Goal: Task Accomplishment & Management: Manage account settings

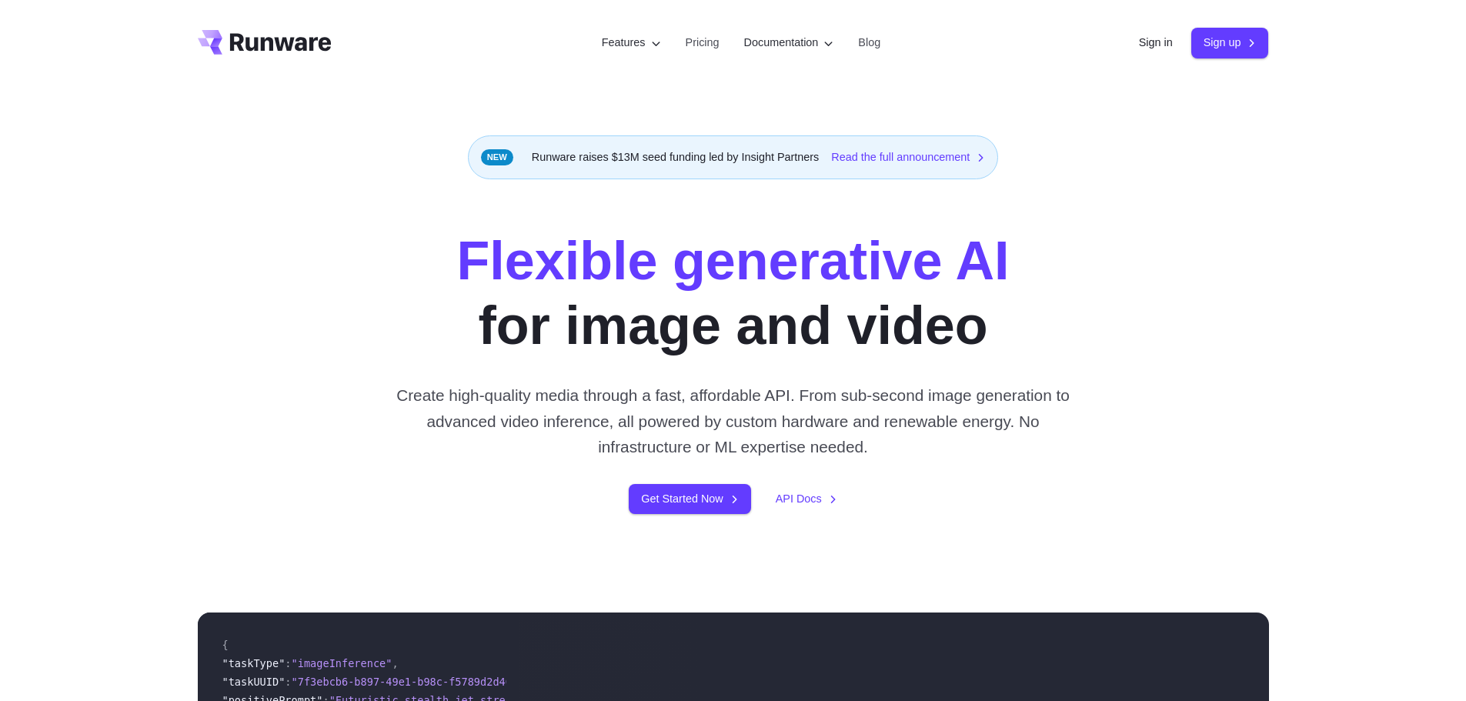
click at [1151, 53] on div "Sign in Sign up" at bounding box center [1204, 43] width 130 height 30
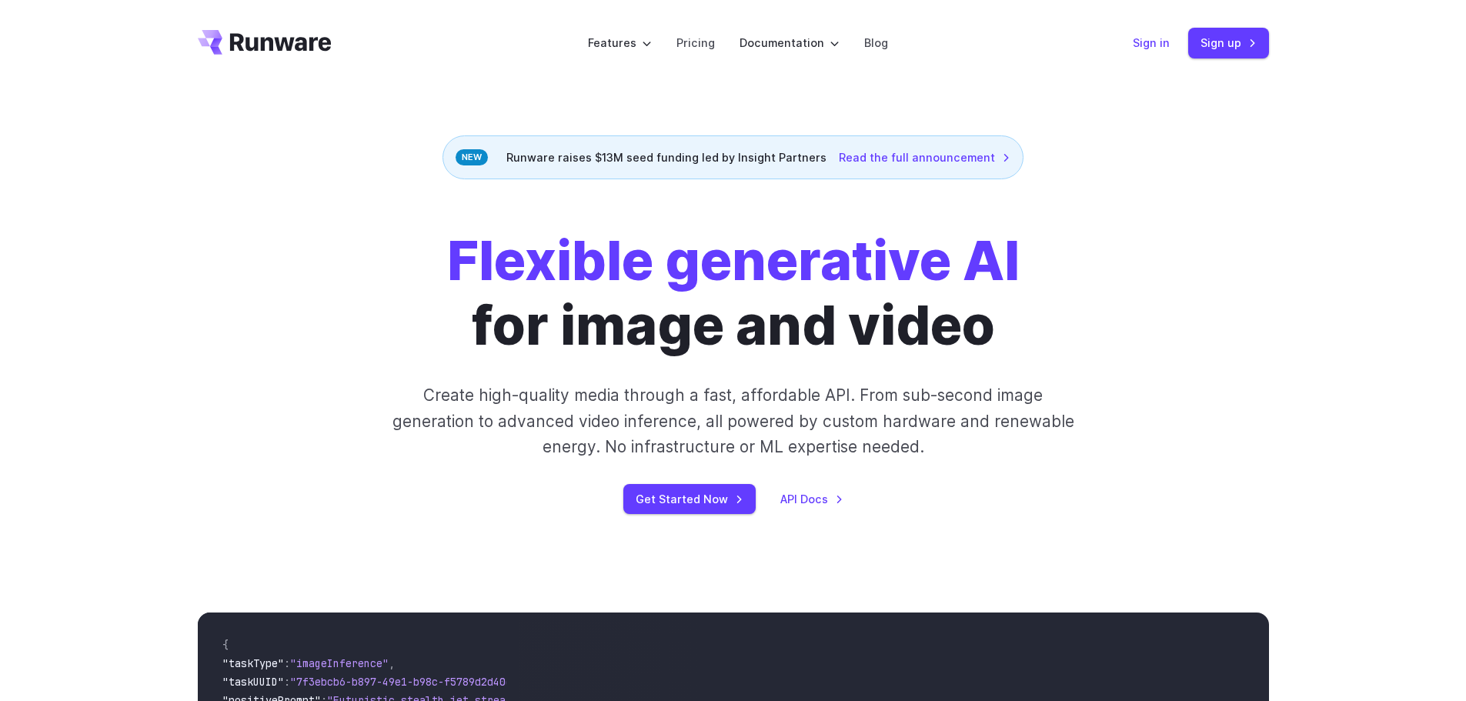
click at [1151, 50] on link "Sign in" at bounding box center [1151, 43] width 37 height 18
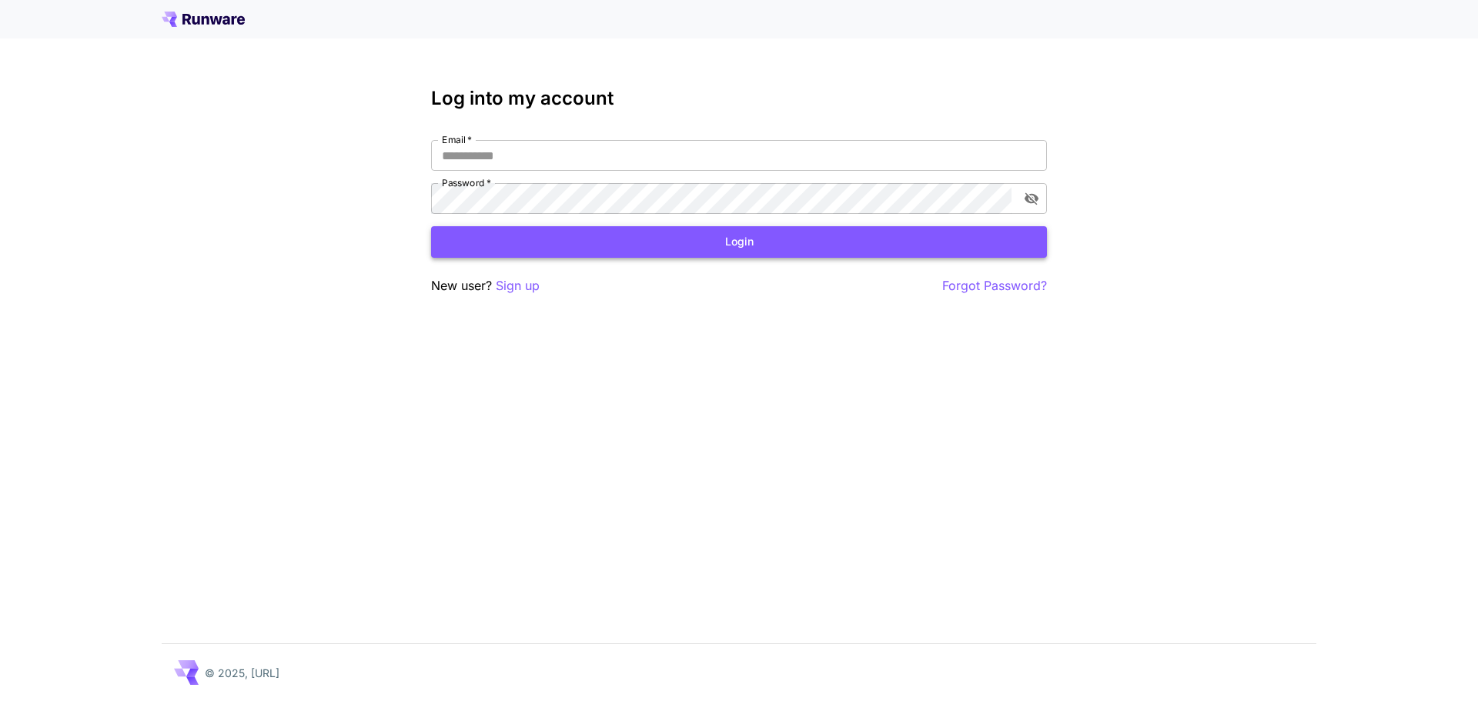
type input "**********"
click at [800, 249] on button "Login" at bounding box center [739, 242] width 616 height 32
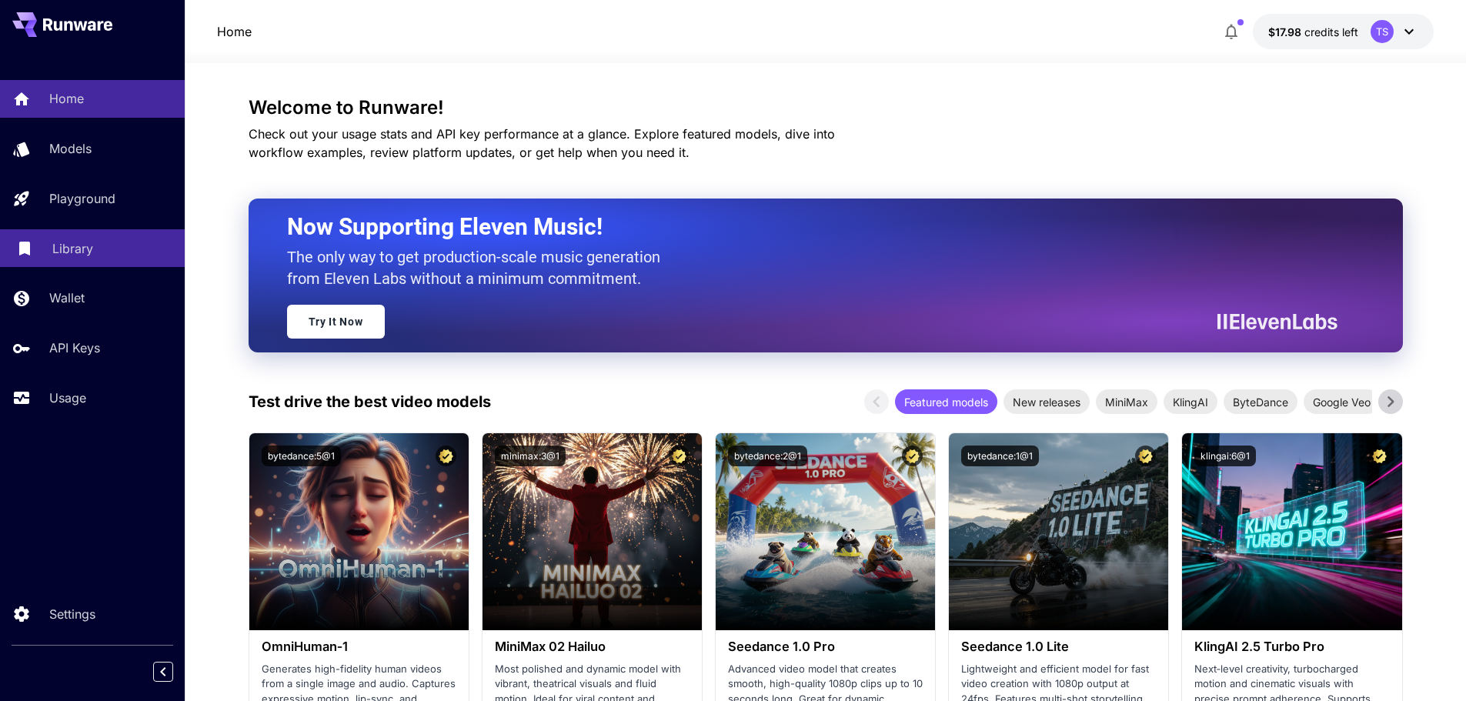
click at [108, 233] on link "Library" at bounding box center [92, 248] width 185 height 38
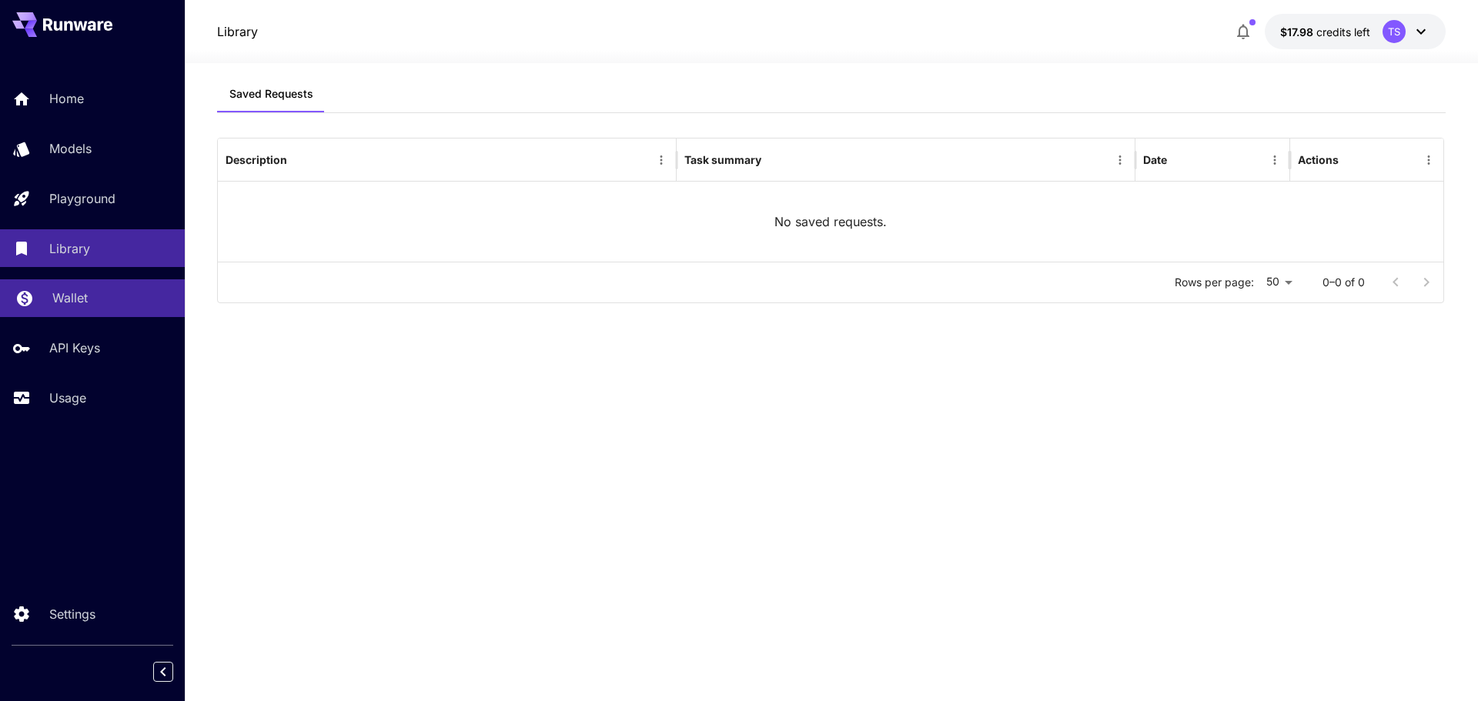
click at [157, 295] on div "Wallet" at bounding box center [112, 298] width 120 height 18
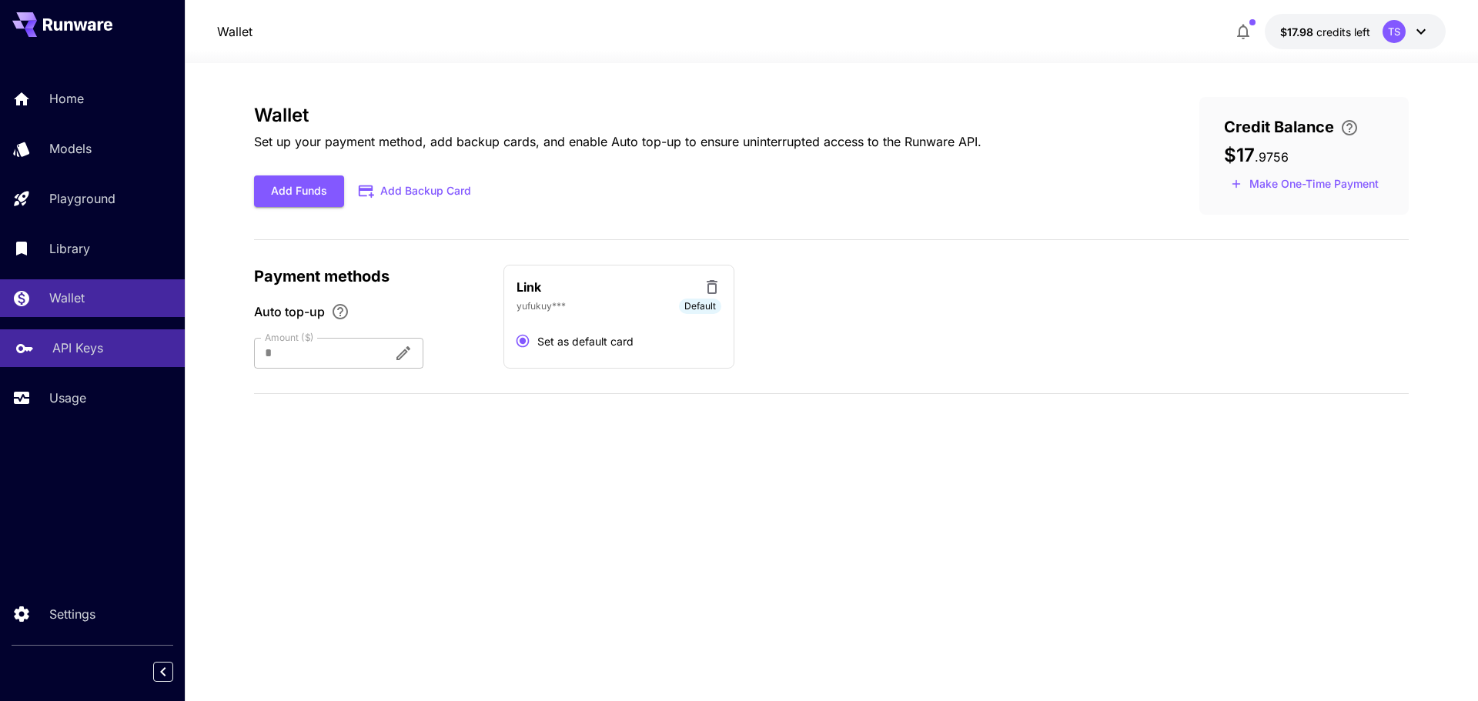
click at [143, 342] on div "API Keys" at bounding box center [112, 348] width 120 height 18
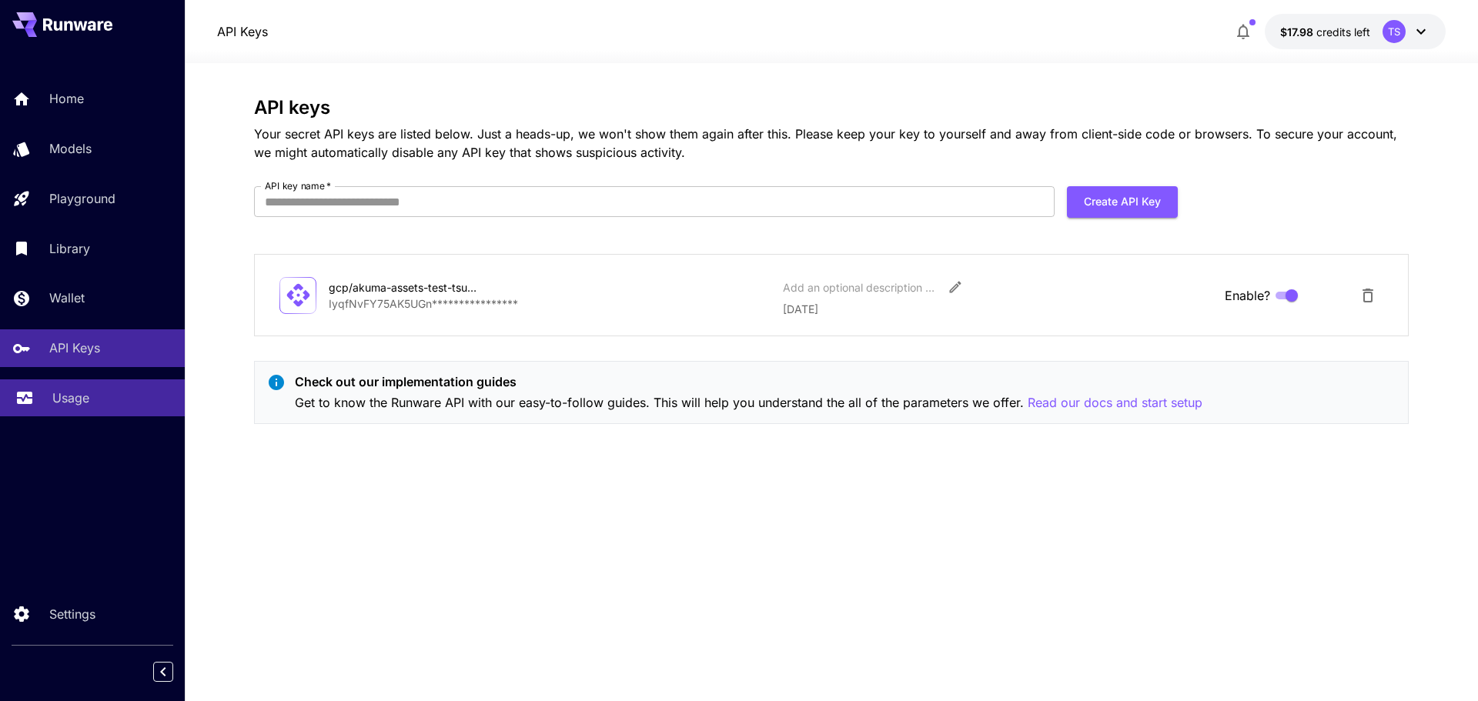
click at [126, 393] on div "Usage" at bounding box center [112, 398] width 120 height 18
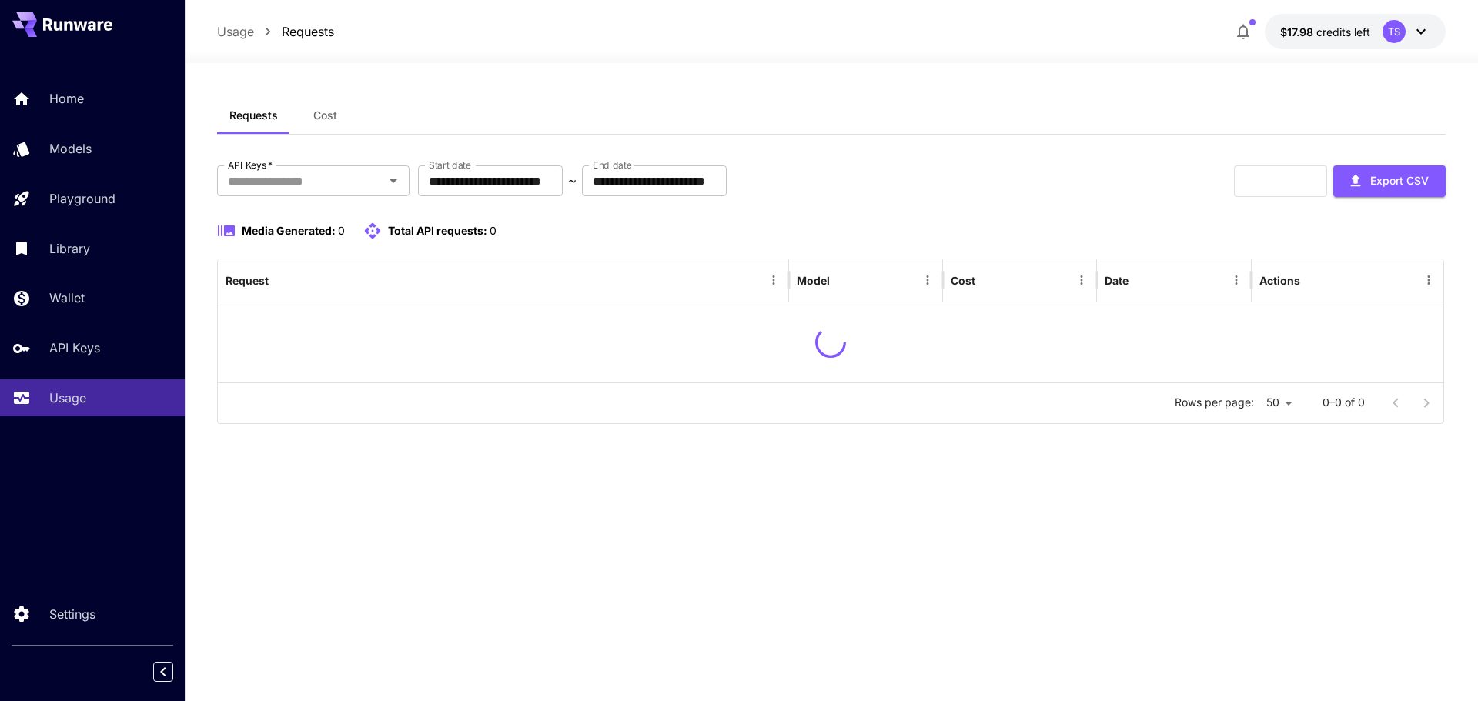
click at [314, 122] on span "Cost" at bounding box center [325, 116] width 24 height 14
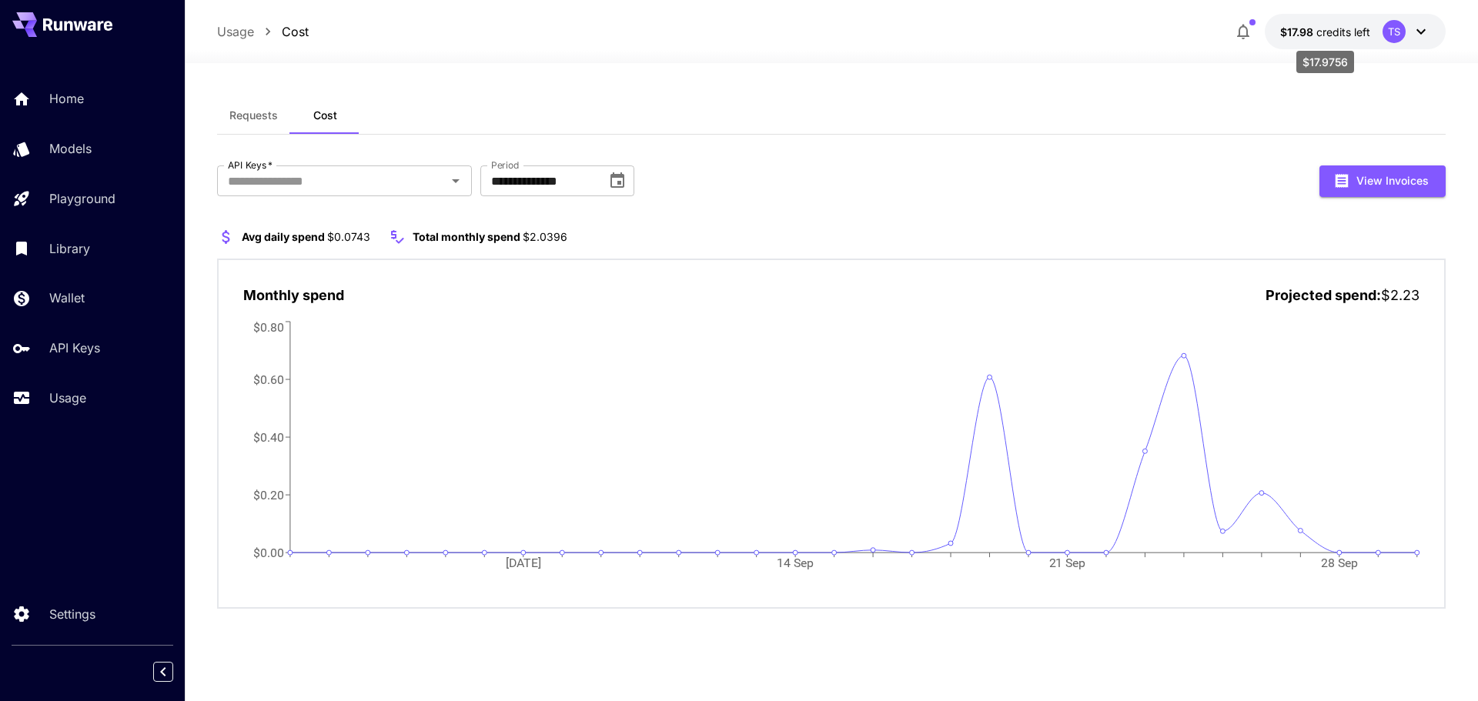
click at [1333, 28] on span "credits left" at bounding box center [1343, 31] width 54 height 13
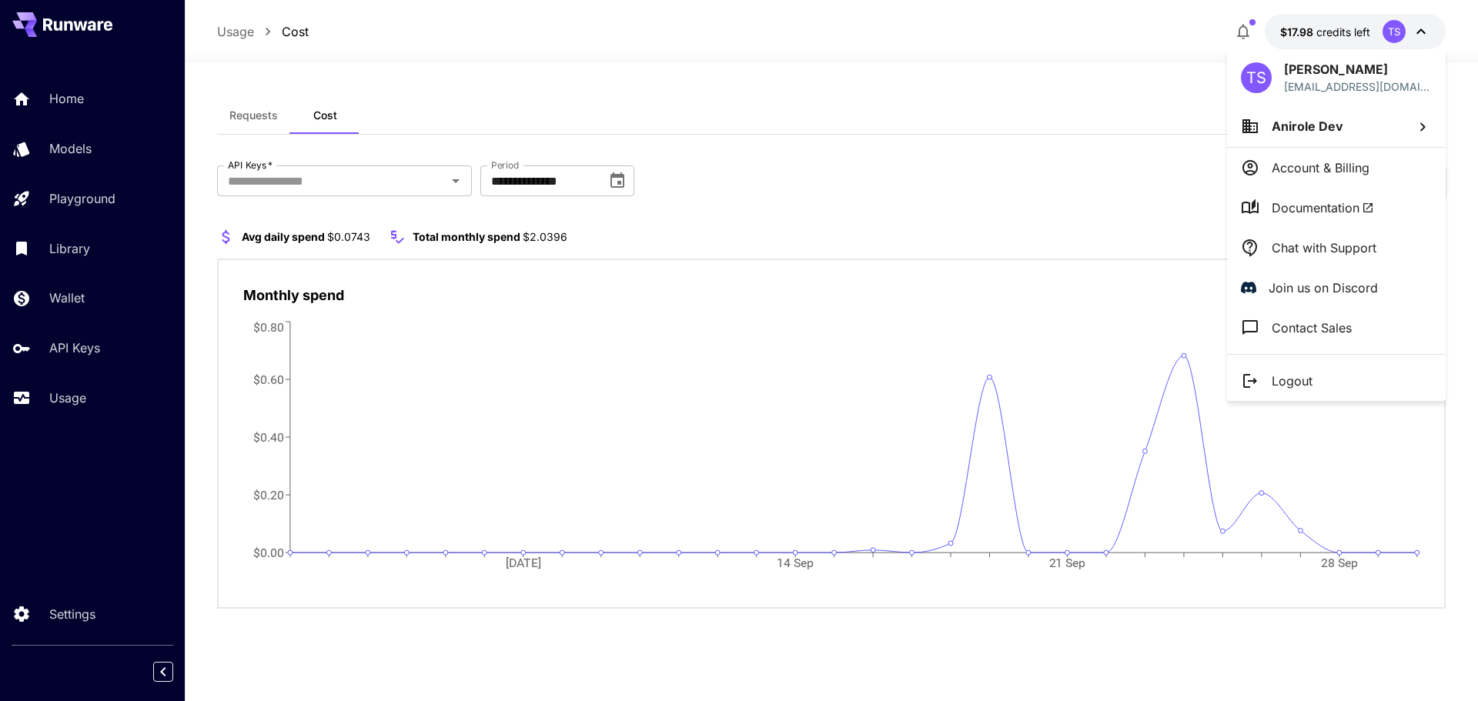
click at [1264, 134] on li "Anirole Dev" at bounding box center [1336, 126] width 219 height 42
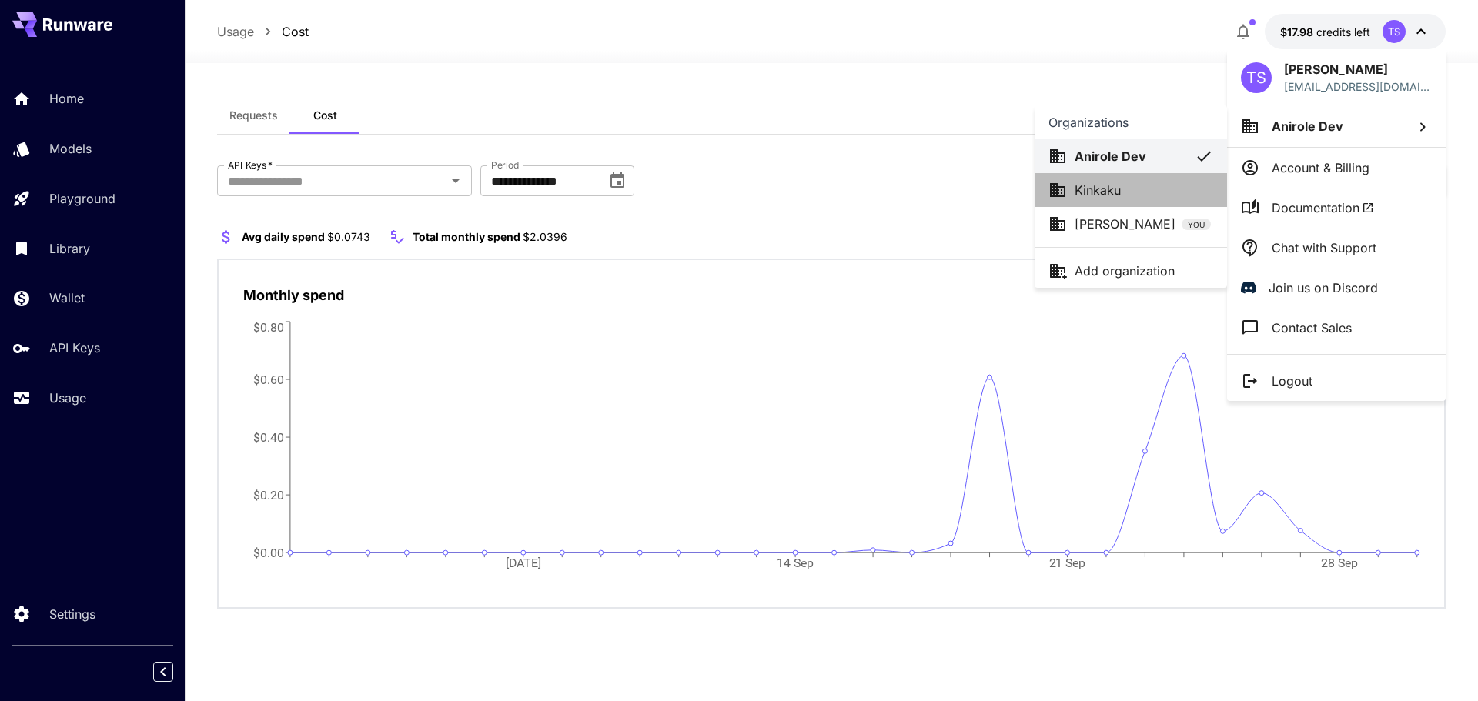
click at [1158, 196] on div "Kinkaku" at bounding box center [1130, 190] width 165 height 18
